Goal: Ask a question: Seek information or help from site administrators or community

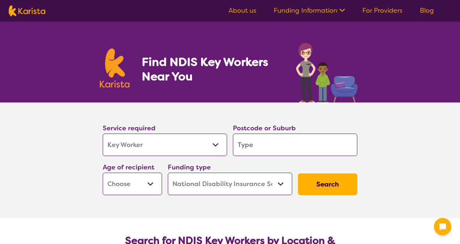
select select "Key Worker"
select select "NDIS"
select select "Key Worker"
select select "NDIS"
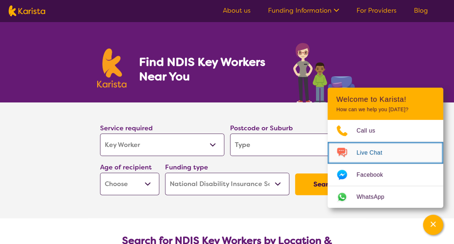
click at [381, 156] on span "Live Chat" at bounding box center [374, 152] width 34 height 11
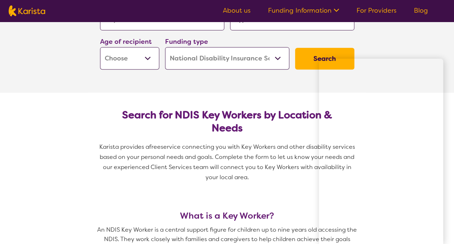
scroll to position [217, 0]
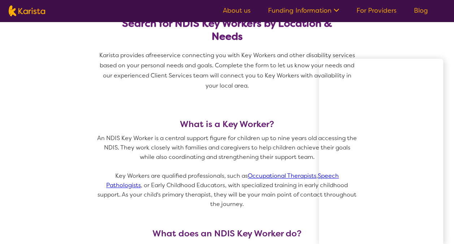
drag, startPoint x: 290, startPoint y: 99, endPoint x: 292, endPoint y: 102, distance: 3.8
click at [291, 99] on span "Karista provides a free service connecting you with Key Workers and other disab…" at bounding box center [227, 75] width 260 height 51
drag, startPoint x: 426, startPoint y: 43, endPoint x: 429, endPoint y: 40, distance: 4.1
